Goal: Obtain resource: Download file/media

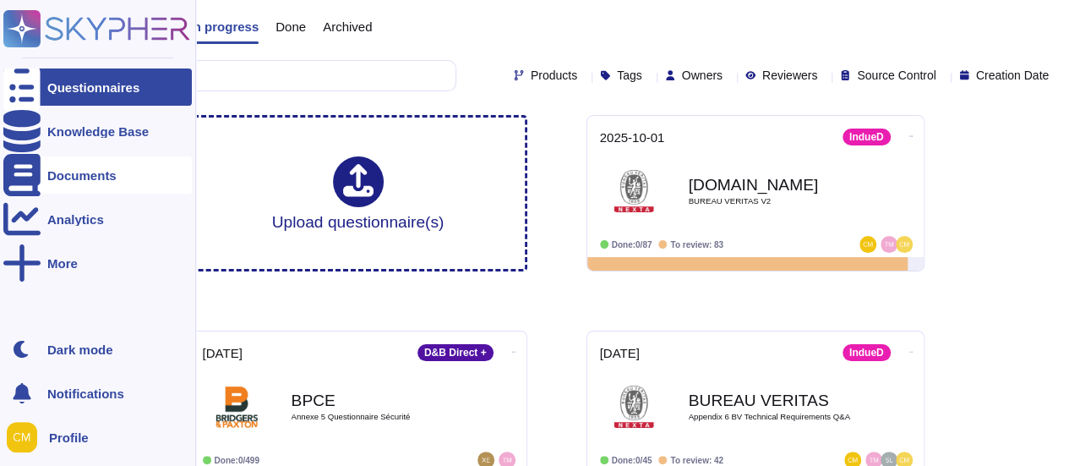
click at [108, 175] on div "Documents" at bounding box center [81, 175] width 69 height 13
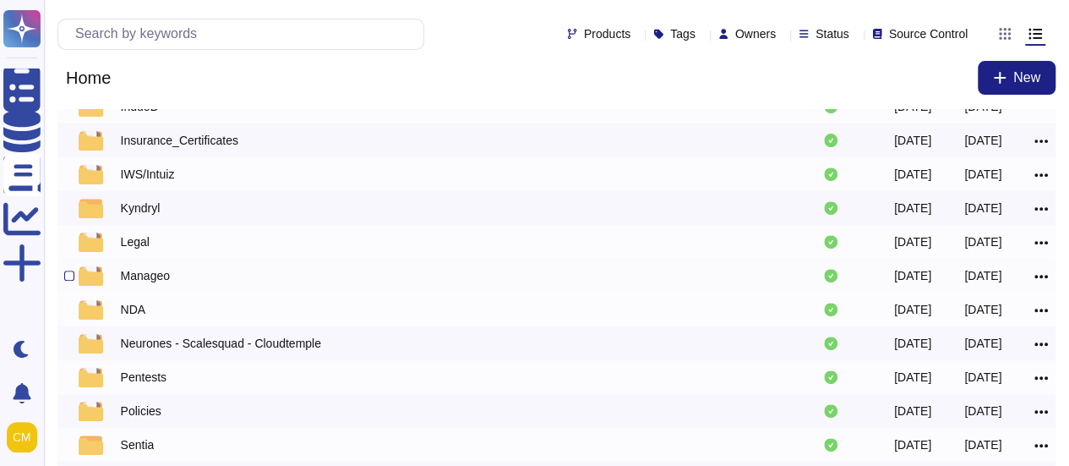
scroll to position [254, 0]
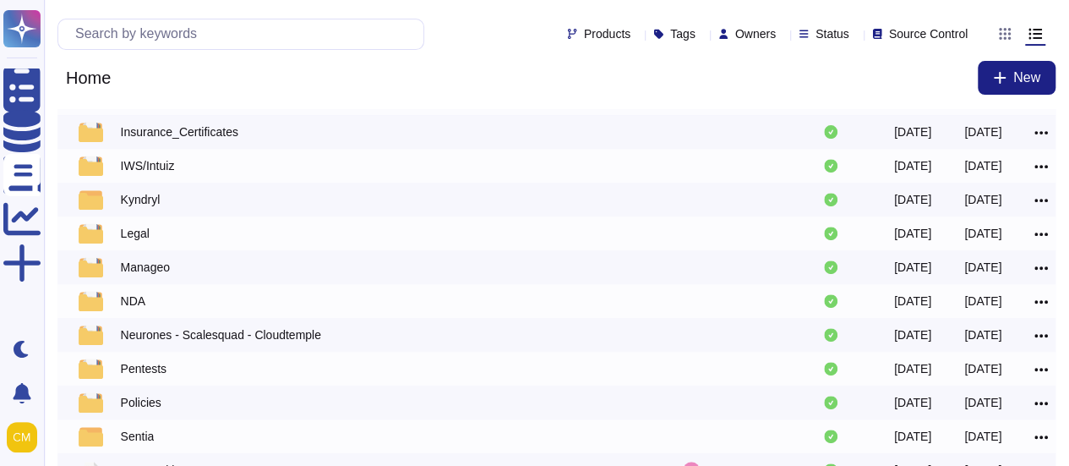
click at [139, 107] on div "IndueD" at bounding box center [140, 98] width 38 height 17
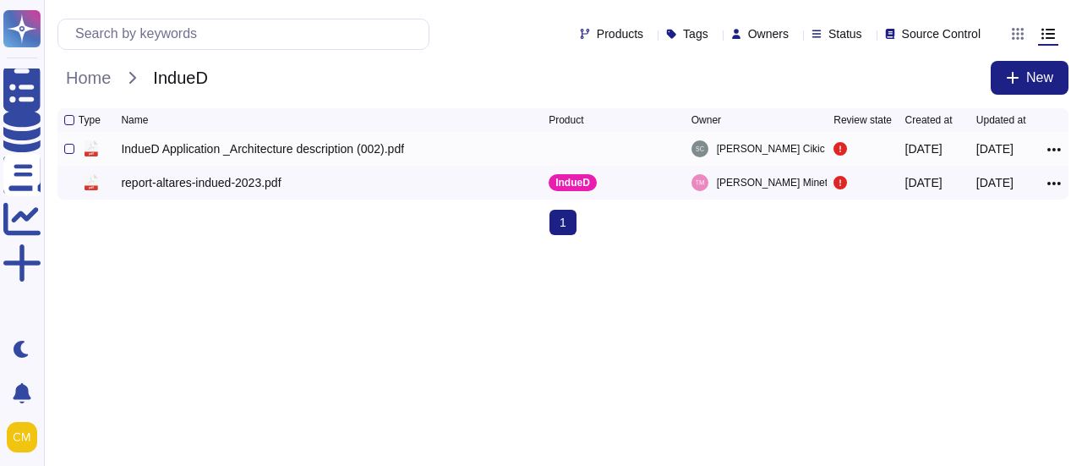
click at [238, 157] on div "IndueD Application _Architecture description (002).pdf" at bounding box center [262, 148] width 283 height 17
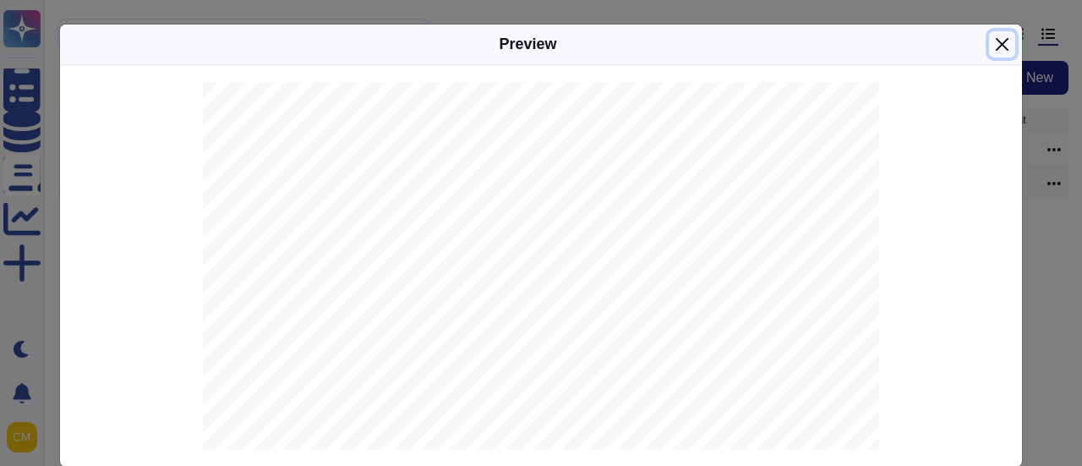
click at [865, 41] on button "Close" at bounding box center [1002, 44] width 26 height 26
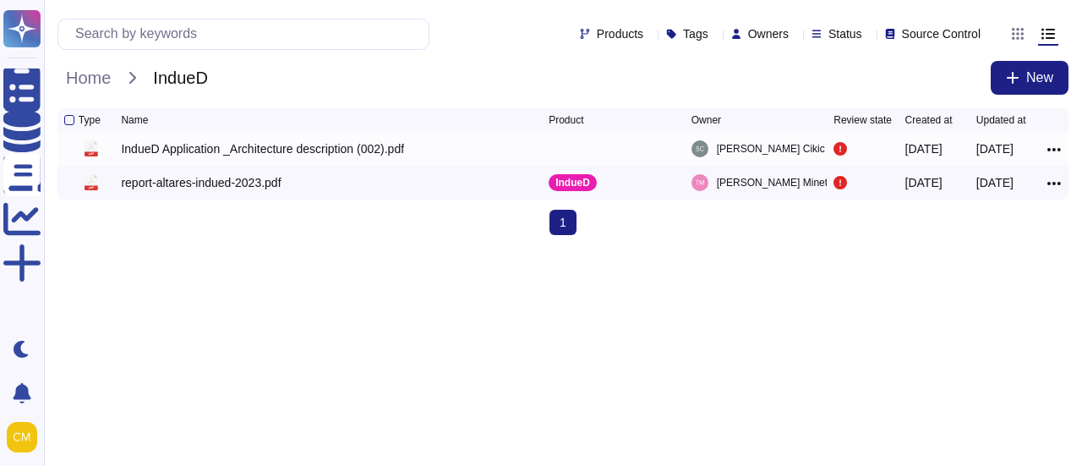
click at [296, 249] on html "Questionnaires Knowledge Base Documents Analytics More Dark mode Notifications …" at bounding box center [541, 124] width 1082 height 249
